Goal: Task Accomplishment & Management: Complete application form

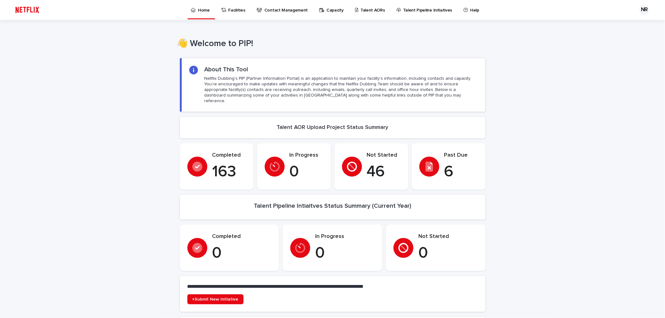
click at [370, 7] on p "Talent AORs" at bounding box center [372, 6] width 25 height 13
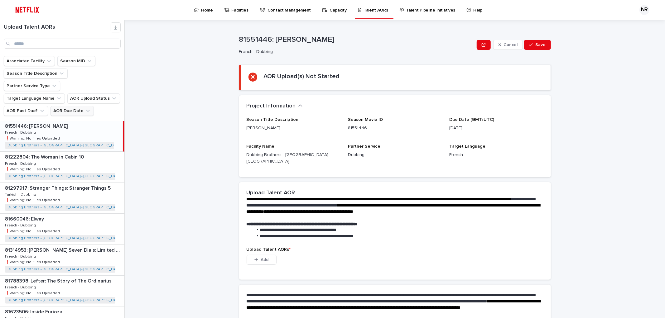
click at [72, 106] on button "AOR Due Date" at bounding box center [71, 111] width 43 height 10
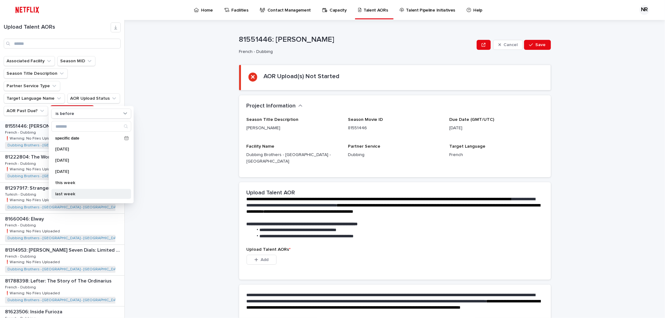
click at [73, 194] on p "last week" at bounding box center [88, 194] width 66 height 4
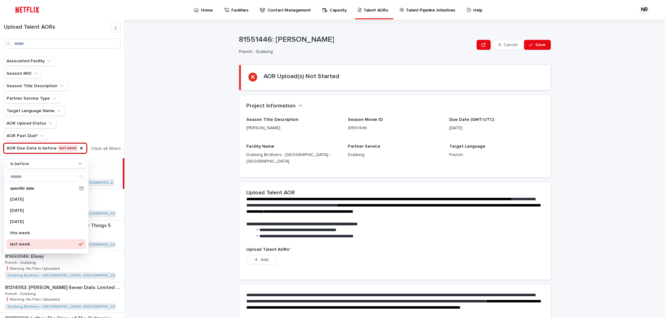
click at [153, 154] on div "**********" at bounding box center [398, 169] width 533 height 298
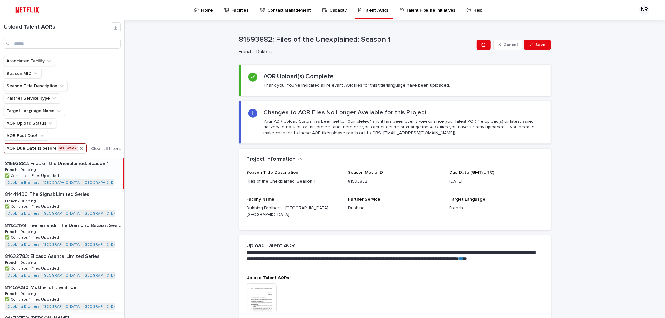
click at [79, 149] on icon "AOR Due Date" at bounding box center [81, 148] width 5 height 5
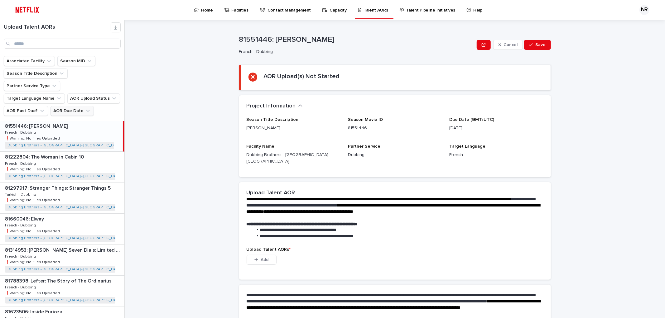
click at [77, 106] on button "AOR Due Date" at bounding box center [71, 111] width 43 height 10
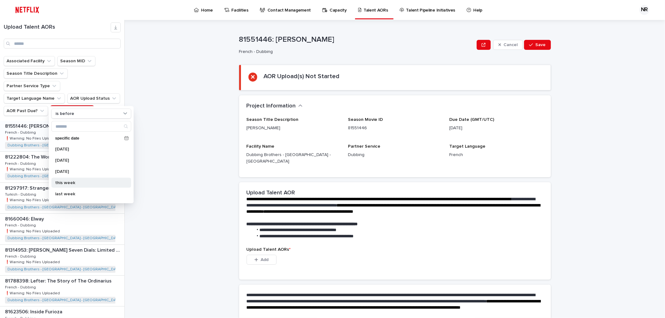
click at [77, 182] on p "this week" at bounding box center [88, 183] width 66 height 4
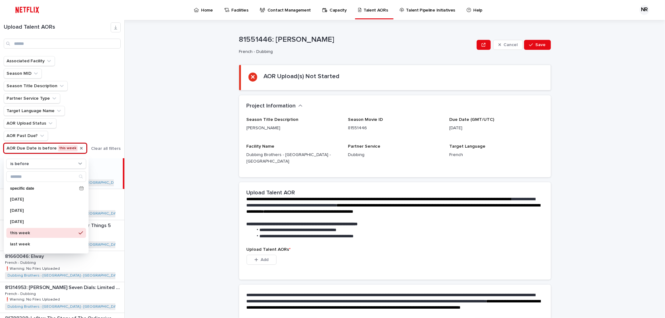
click at [182, 156] on div "**********" at bounding box center [398, 169] width 533 height 298
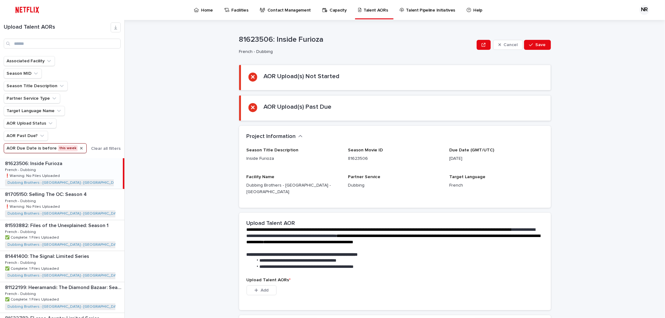
click at [46, 163] on p "81623506: Inside Furioza" at bounding box center [34, 163] width 59 height 7
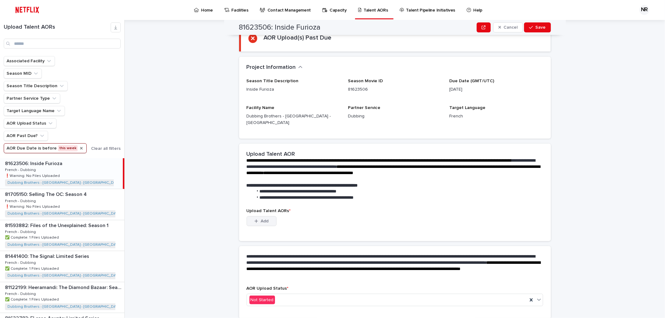
click at [266, 216] on button "Add" at bounding box center [261, 221] width 30 height 10
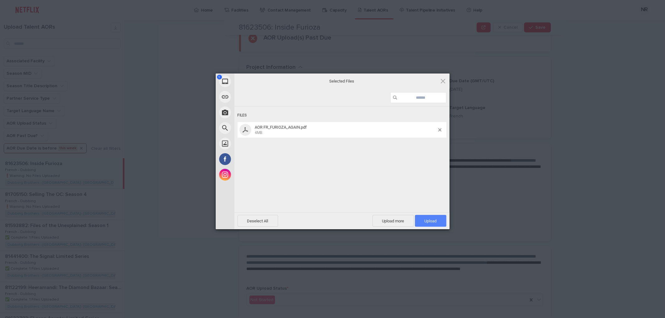
click at [439, 222] on span "Upload 1" at bounding box center [430, 221] width 31 height 12
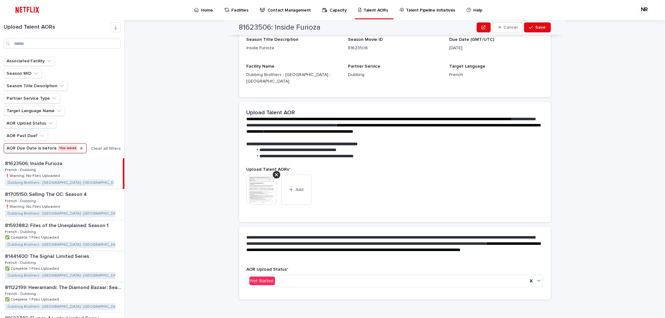
scroll to position [65, 0]
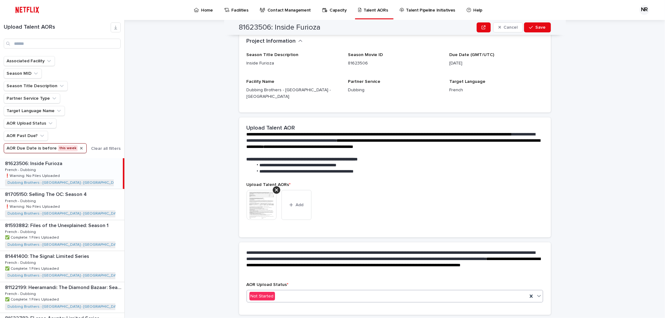
click at [439, 291] on div "Not Started" at bounding box center [387, 296] width 281 height 10
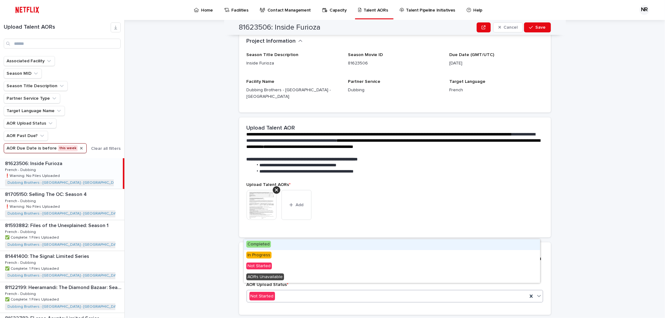
click at [420, 244] on div "Completed" at bounding box center [392, 244] width 296 height 11
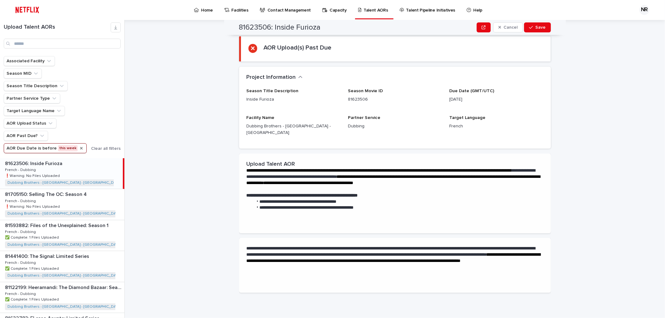
scroll to position [0, 0]
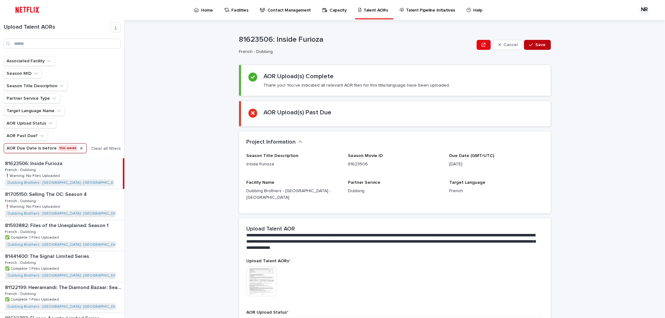
click at [538, 45] on span "Save" at bounding box center [540, 45] width 10 height 4
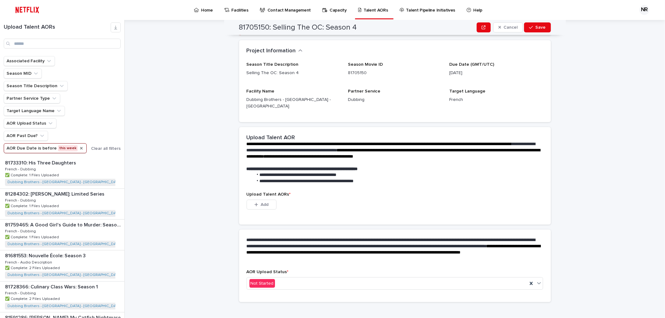
scroll to position [790, 0]
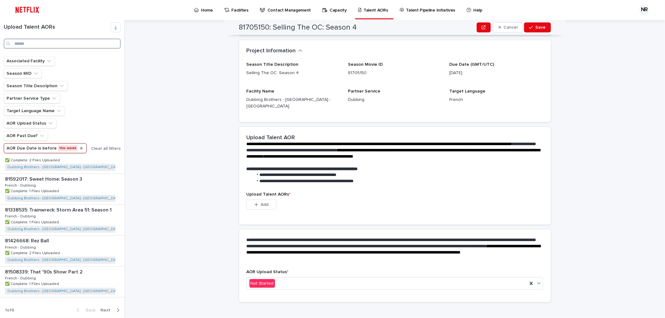
click at [42, 43] on input "Search" at bounding box center [62, 44] width 117 height 10
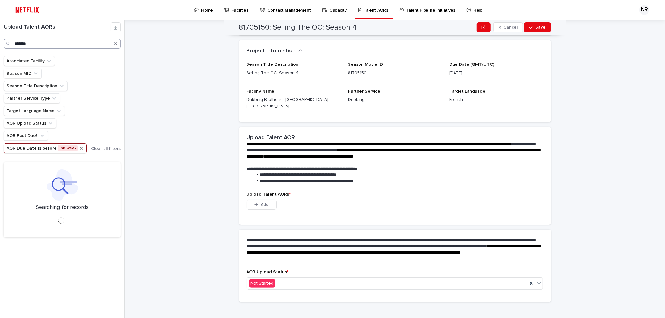
type input "*******"
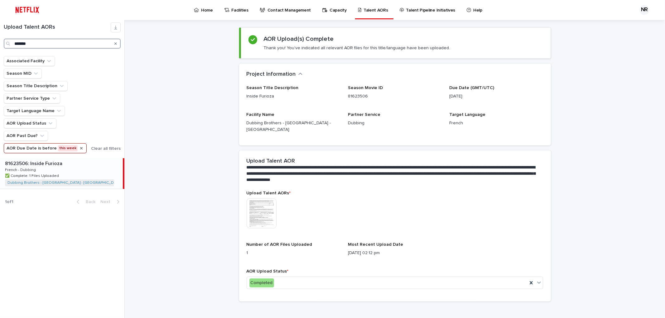
scroll to position [37, 0]
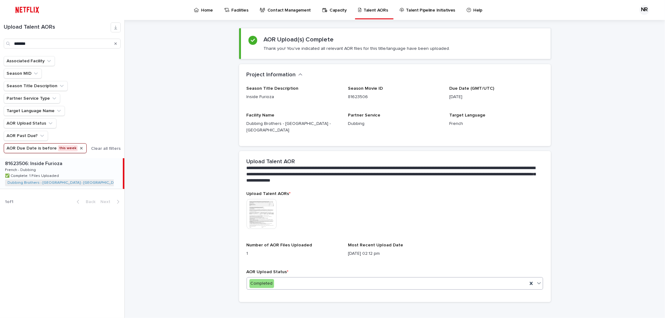
click at [382, 279] on div "Completed" at bounding box center [387, 284] width 281 height 10
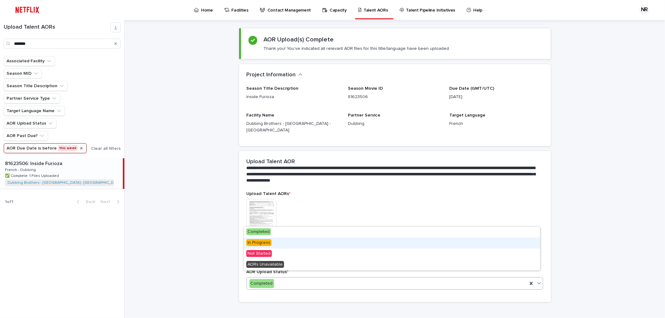
click at [359, 239] on div "In Progress" at bounding box center [392, 243] width 296 height 11
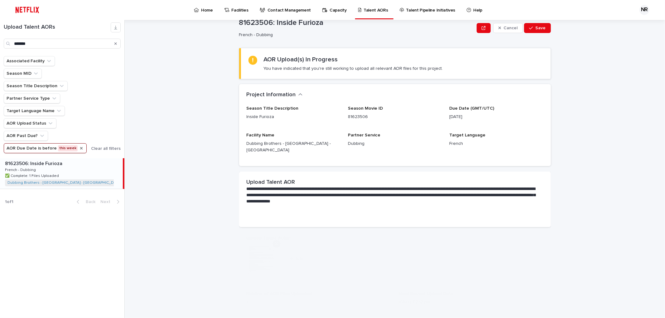
scroll to position [0, 0]
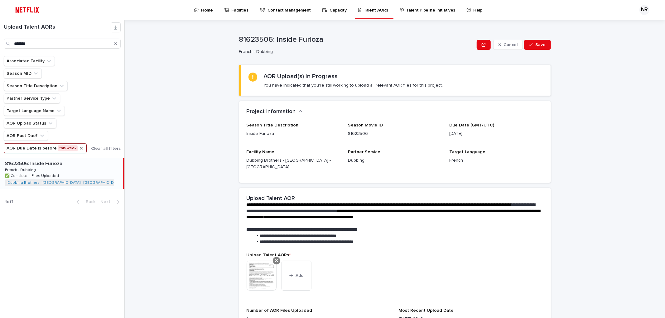
click at [275, 258] on icon at bounding box center [276, 260] width 3 height 5
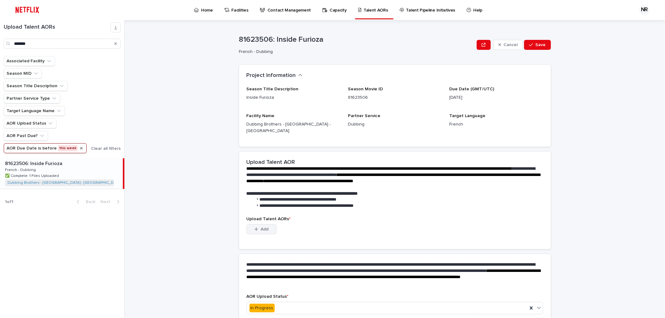
click at [257, 227] on div "button" at bounding box center [257, 229] width 6 height 4
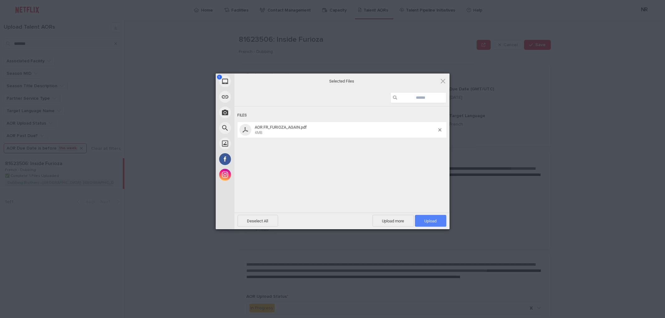
click at [432, 223] on span "Upload 1" at bounding box center [430, 221] width 31 height 12
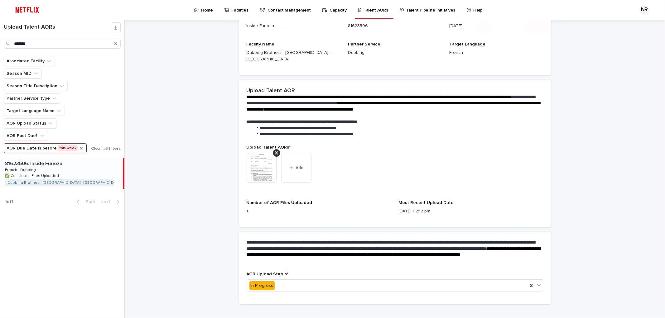
scroll to position [110, 0]
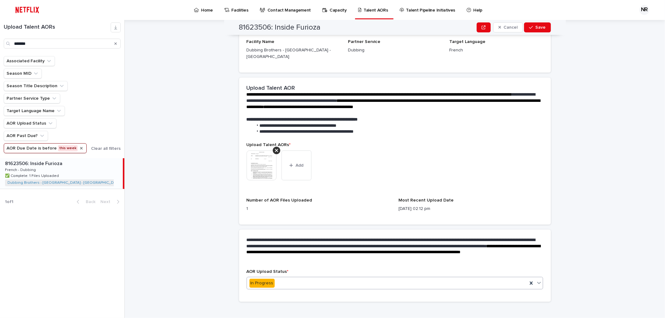
click at [318, 278] on div "In Progress" at bounding box center [387, 283] width 281 height 10
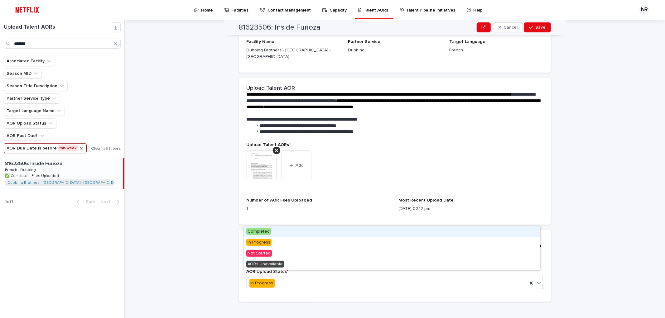
click at [291, 231] on div "Completed" at bounding box center [392, 232] width 296 height 11
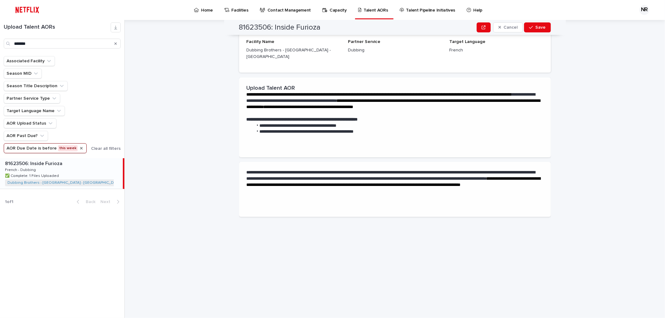
scroll to position [0, 0]
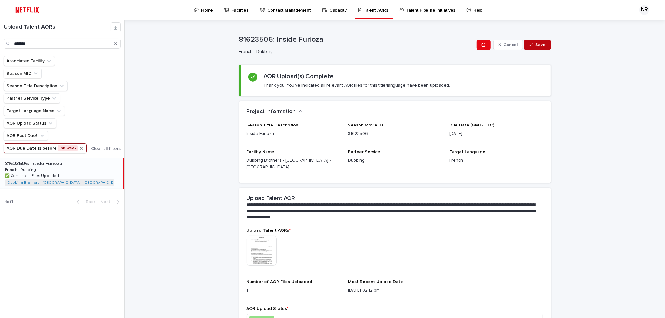
click at [535, 42] on button "Save" at bounding box center [537, 45] width 26 height 10
click at [115, 42] on icon "Search" at bounding box center [115, 44] width 2 height 4
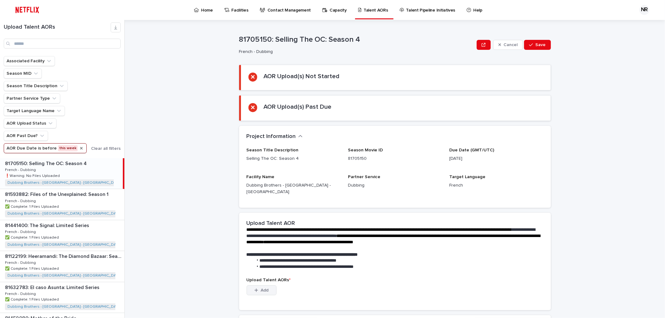
click at [256, 288] on div "button" at bounding box center [257, 290] width 6 height 4
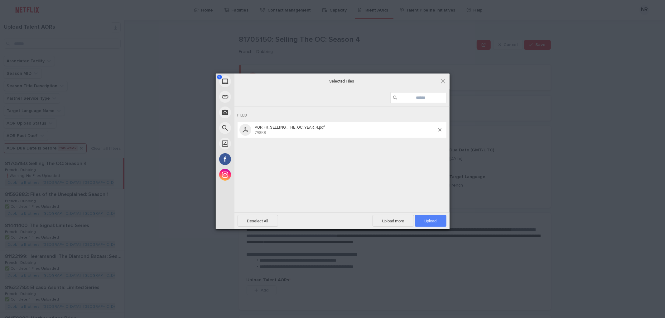
click at [442, 218] on span "Upload 1" at bounding box center [430, 221] width 31 height 12
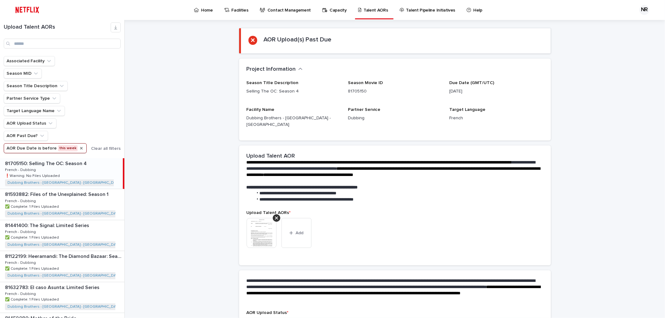
scroll to position [78, 0]
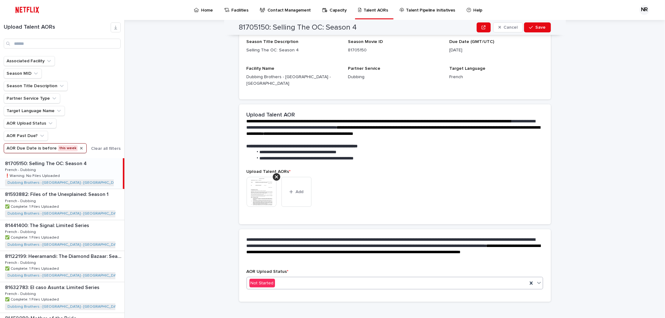
click at [331, 278] on div "Not Started" at bounding box center [387, 283] width 281 height 10
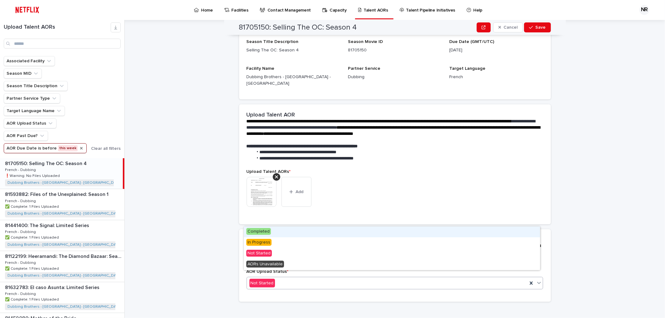
click at [281, 232] on div "Completed" at bounding box center [392, 232] width 296 height 11
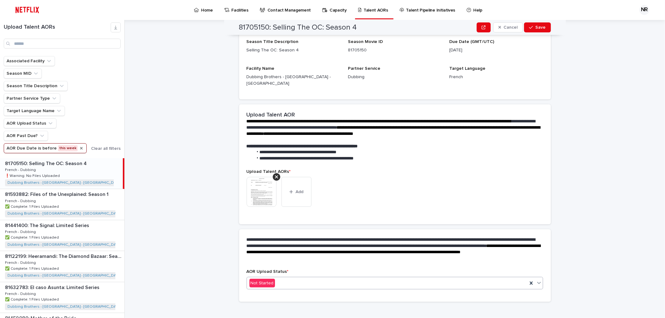
scroll to position [0, 0]
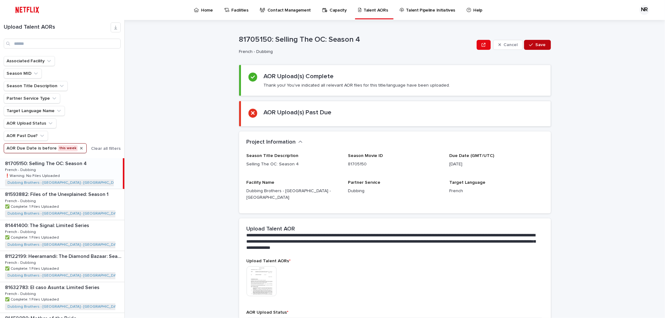
click at [535, 45] on span "Save" at bounding box center [540, 45] width 10 height 4
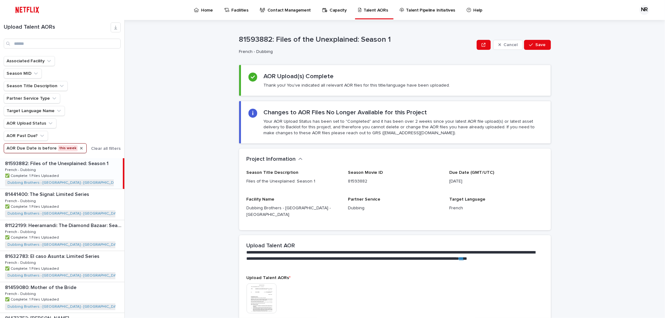
click at [80, 148] on icon "AOR Due Date" at bounding box center [81, 148] width 2 height 2
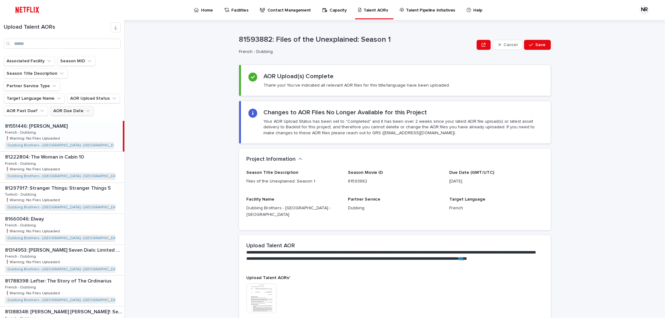
click at [76, 106] on button "AOR Due Date" at bounding box center [71, 111] width 43 height 10
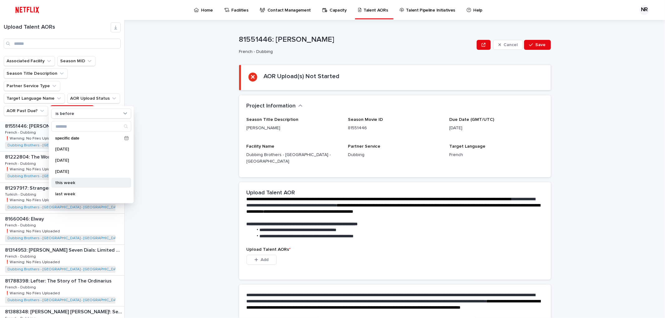
click at [73, 180] on div "this week" at bounding box center [91, 183] width 80 height 10
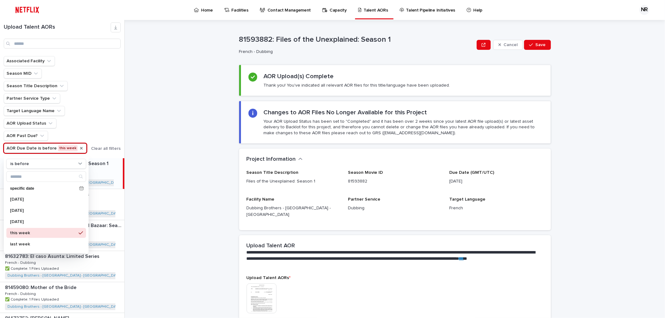
click at [177, 144] on div "81593882: Files of the Unexplained: Season 1 Cancel Save 81593882: Files of the…" at bounding box center [398, 169] width 533 height 298
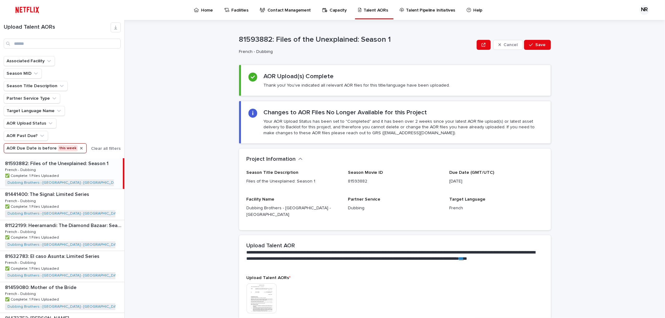
click at [79, 147] on icon "AOR Due Date" at bounding box center [81, 148] width 5 height 5
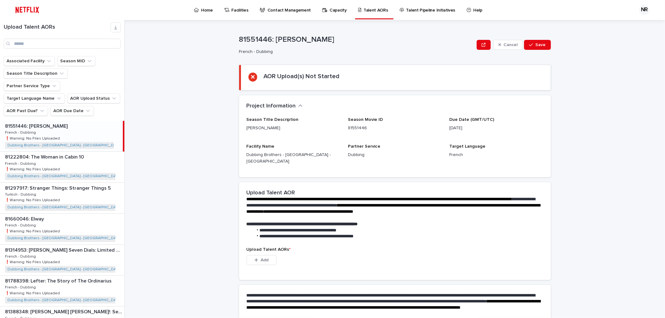
click at [85, 108] on icon "AOR Due Date" at bounding box center [88, 111] width 6 height 6
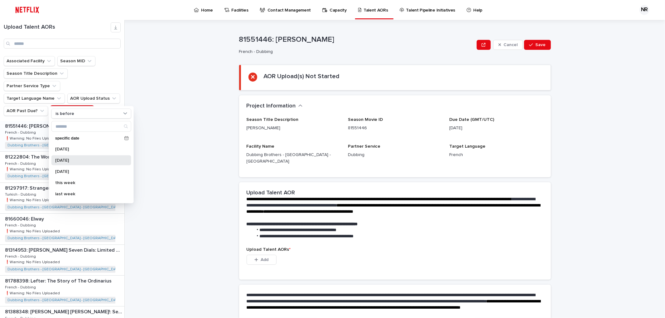
click at [81, 159] on p "[DATE]" at bounding box center [88, 160] width 66 height 4
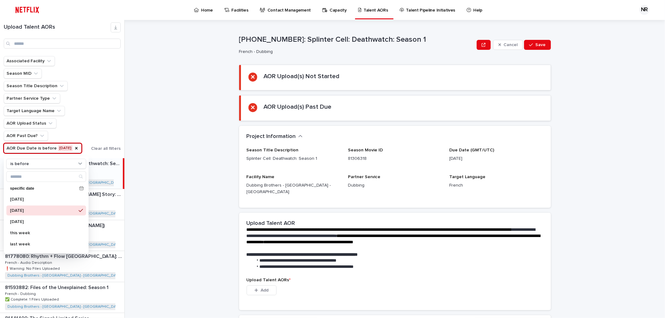
click at [179, 173] on div "**********" at bounding box center [398, 169] width 533 height 298
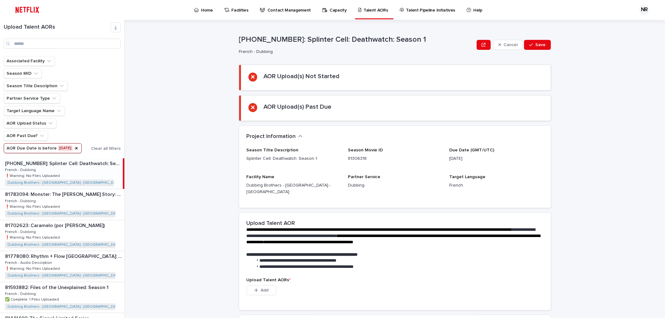
click at [65, 161] on p "[PHONE_NUMBER]: Splinter Cell: Deathwatch: Season 1" at bounding box center [63, 163] width 117 height 7
click at [261, 288] on span "Add" at bounding box center [265, 290] width 8 height 4
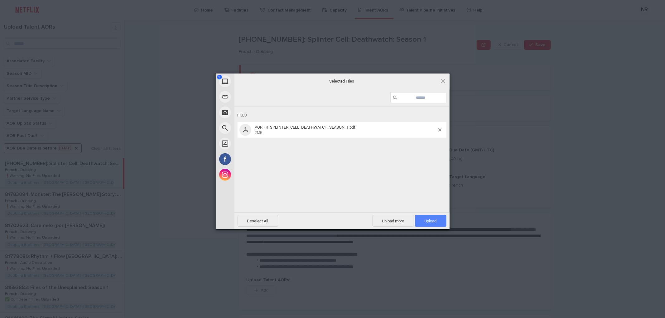
click at [438, 218] on span "Upload 1" at bounding box center [430, 221] width 31 height 12
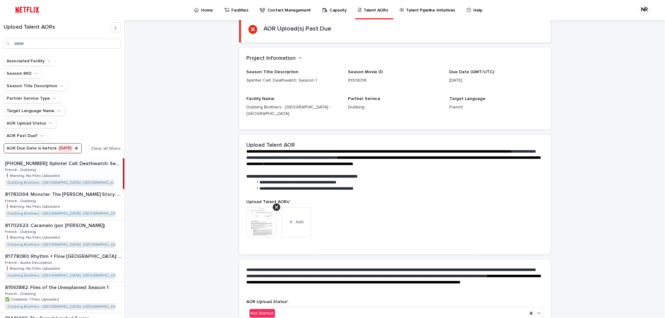
scroll to position [78, 0]
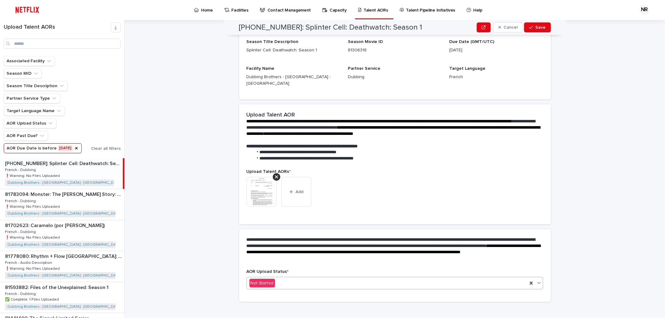
click at [390, 278] on div "Not Started" at bounding box center [387, 283] width 281 height 10
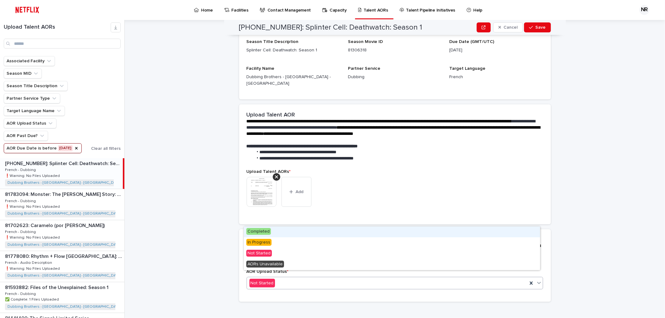
click at [353, 230] on div "Completed" at bounding box center [392, 232] width 296 height 11
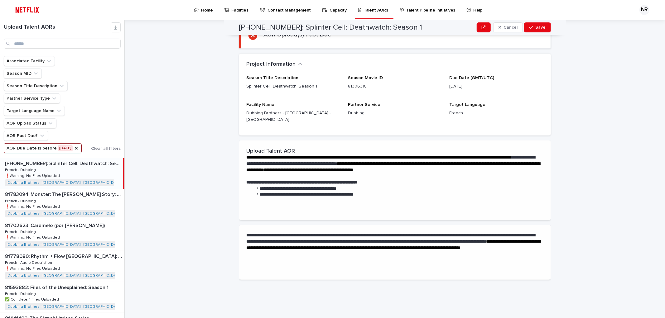
scroll to position [0, 0]
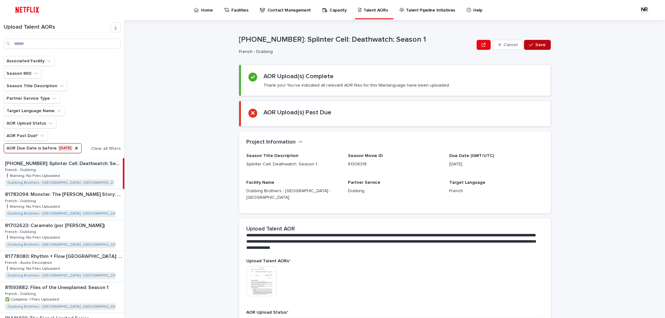
click at [535, 44] on span "Save" at bounding box center [540, 45] width 10 height 4
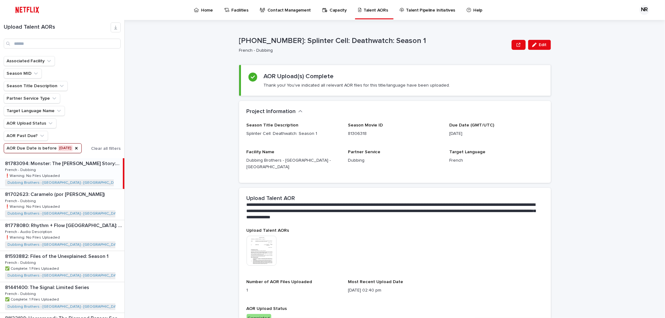
click at [71, 164] on p "81783094: Monster: The [PERSON_NAME] Story: Season 1" at bounding box center [63, 163] width 117 height 7
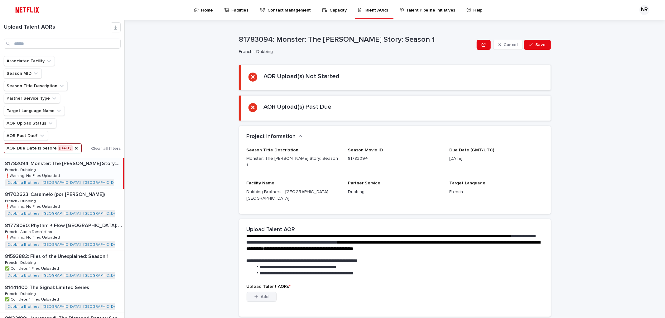
click at [254, 295] on icon "button" at bounding box center [256, 297] width 4 height 4
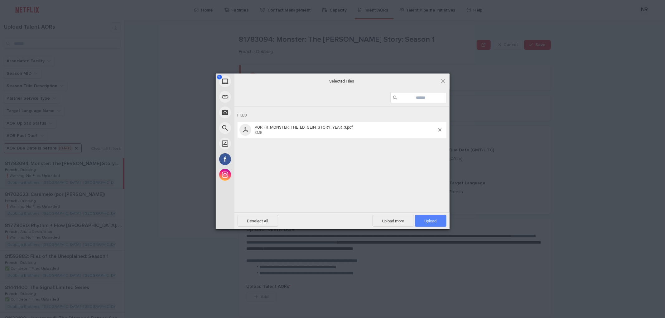
click at [431, 222] on span "Upload 1" at bounding box center [430, 221] width 12 height 5
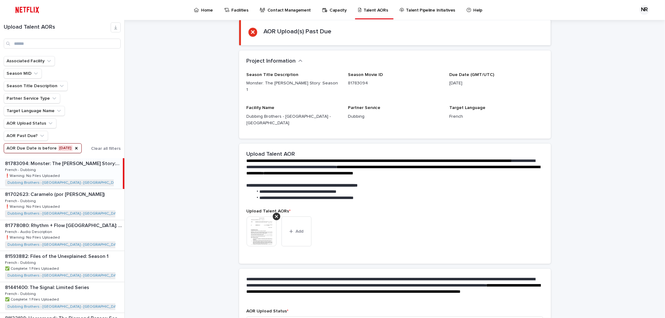
scroll to position [78, 0]
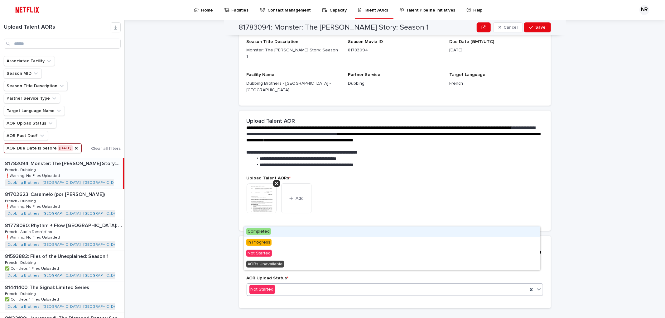
click at [290, 285] on div "Not Started" at bounding box center [387, 290] width 281 height 10
click at [278, 231] on div "Completed" at bounding box center [392, 232] width 296 height 11
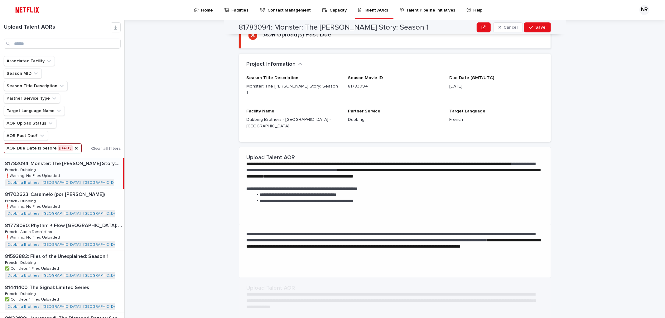
scroll to position [0, 0]
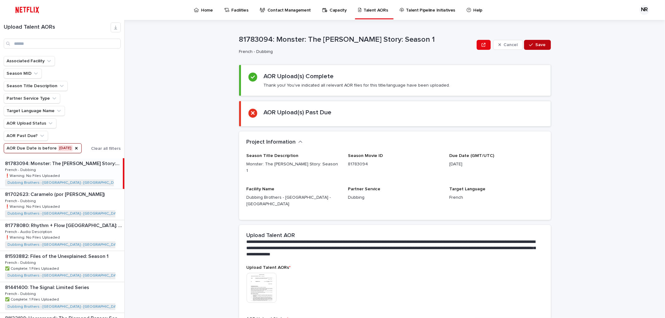
click at [525, 45] on button "Save" at bounding box center [537, 45] width 26 height 10
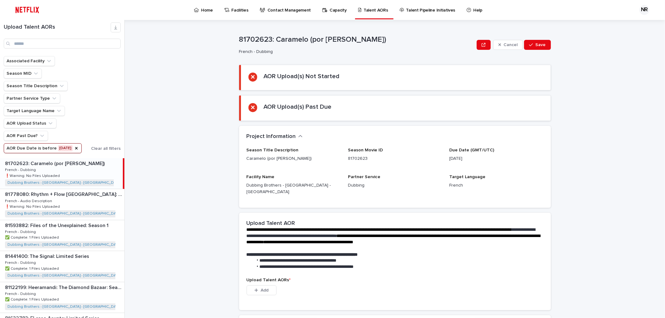
click at [416, 91] on div "Loading... Saving… AOR Upload(s) Not Started" at bounding box center [395, 80] width 312 height 31
